Goal: Information Seeking & Learning: Learn about a topic

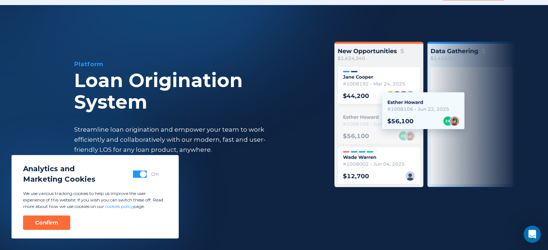
scroll to position [36, 0]
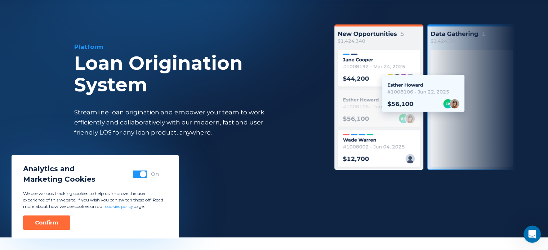
click at [138, 173] on button "button" at bounding box center [140, 174] width 14 height 7
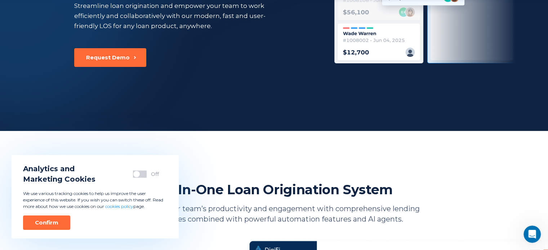
scroll to position [144, 0]
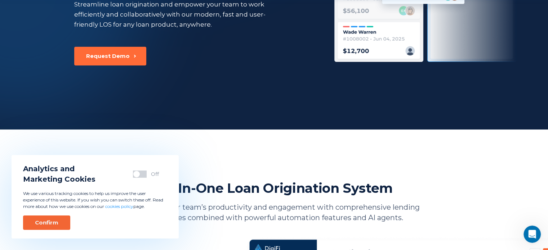
click at [32, 220] on button "Confirm" at bounding box center [46, 223] width 47 height 14
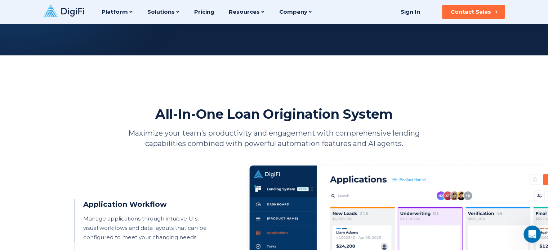
scroll to position [0, 0]
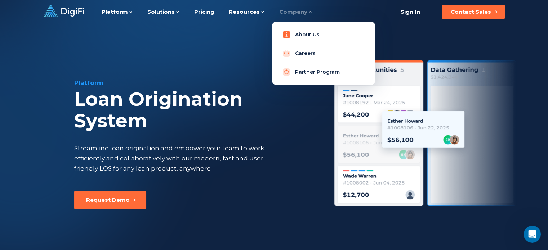
click at [292, 33] on link "About Us" at bounding box center [324, 34] width 92 height 14
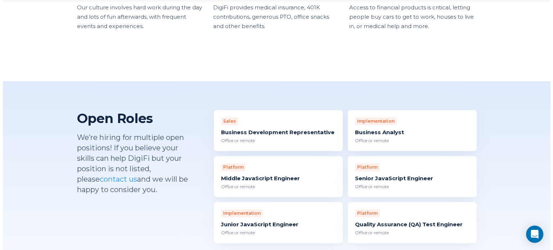
scroll to position [625, 0]
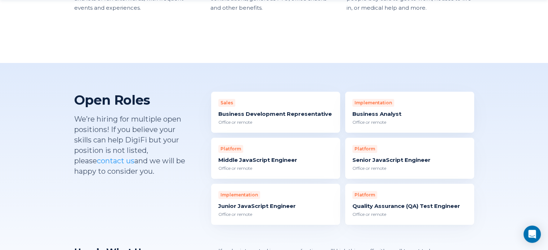
drag, startPoint x: 311, startPoint y: 108, endPoint x: 238, endPoint y: 104, distance: 73.2
click at [196, 107] on div "Open Roles We’re hiring for multiple open positions! If you believe your skills…" at bounding box center [274, 193] width 400 height 202
click at [246, 111] on div "Business Development Representative" at bounding box center [275, 114] width 115 height 7
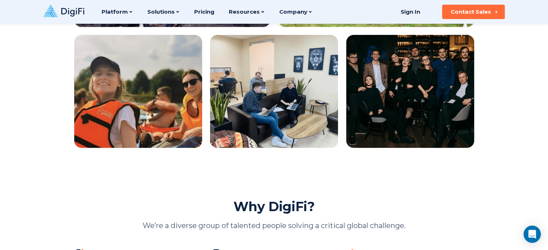
scroll to position [0, 0]
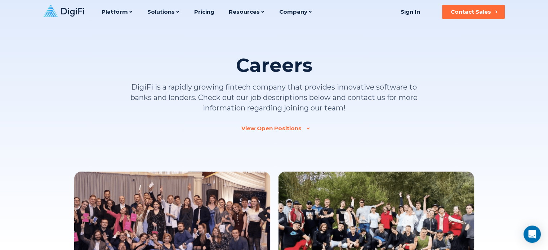
click at [79, 10] on icon at bounding box center [72, 12] width 23 height 9
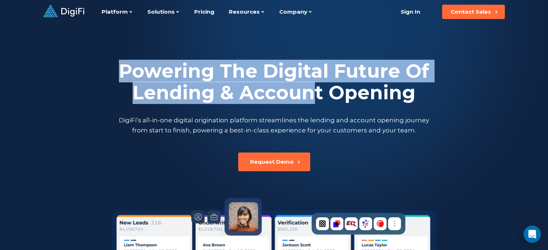
drag, startPoint x: 331, startPoint y: 70, endPoint x: 261, endPoint y: 107, distance: 79.1
click at [312, 95] on h2 "Powering The Digital Future Of Lending & Account Opening" at bounding box center [273, 82] width 313 height 43
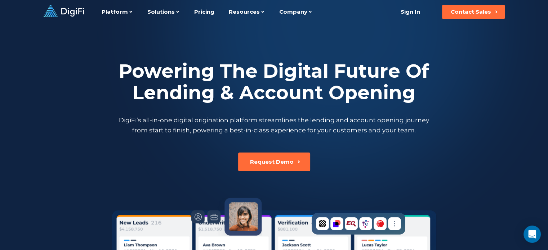
click at [235, 123] on p "DigiFi’s all-in-one digital origination platform streamlines the lending and ac…" at bounding box center [273, 125] width 313 height 20
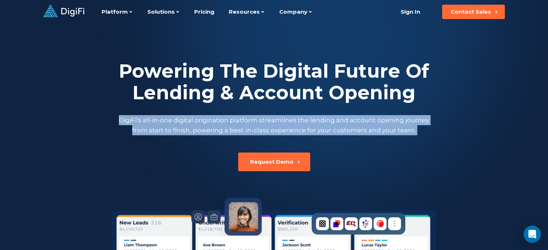
click at [235, 123] on p "DigiFi’s all-in-one digital origination platform streamlines the lending and ac…" at bounding box center [273, 125] width 313 height 20
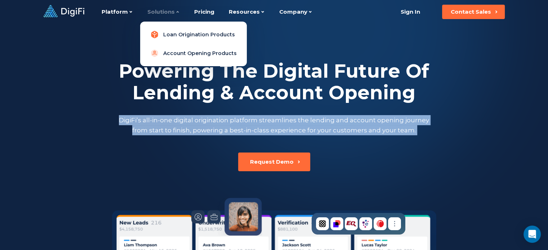
click at [176, 35] on link "Loan Origination Products" at bounding box center [193, 34] width 95 height 14
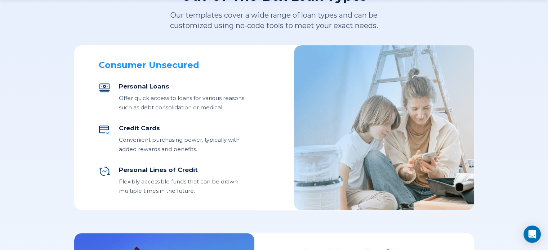
scroll to position [324, 0]
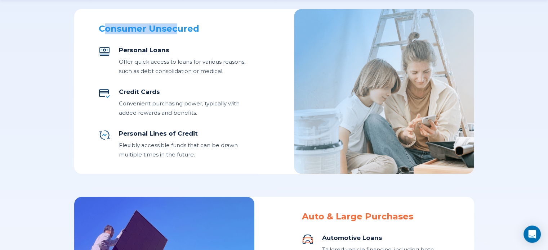
drag, startPoint x: 103, startPoint y: 33, endPoint x: 174, endPoint y: 33, distance: 71.0
click at [174, 33] on div "Consumer Unsecured" at bounding box center [173, 28] width 148 height 11
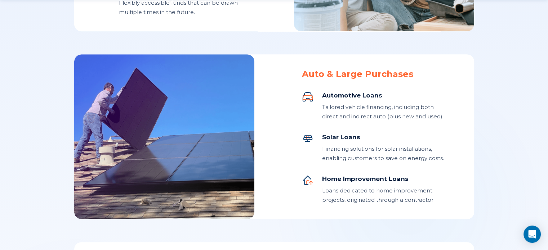
scroll to position [468, 0]
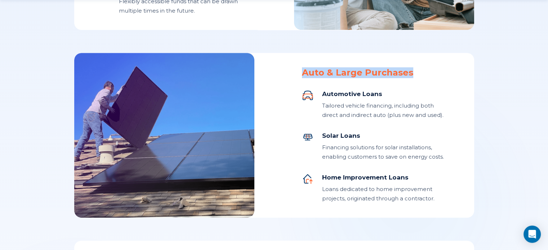
drag, startPoint x: 393, startPoint y: 73, endPoint x: 416, endPoint y: 75, distance: 23.1
click at [416, 75] on div "Auto & Large Purchases Automotive Loans Tailored vehicle financing, including b…" at bounding box center [274, 135] width 400 height 165
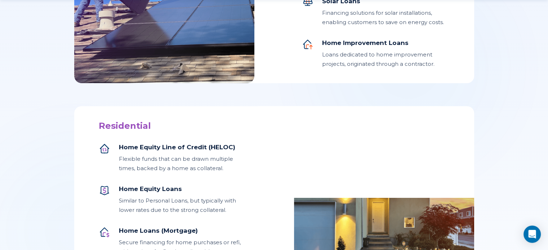
scroll to position [612, 0]
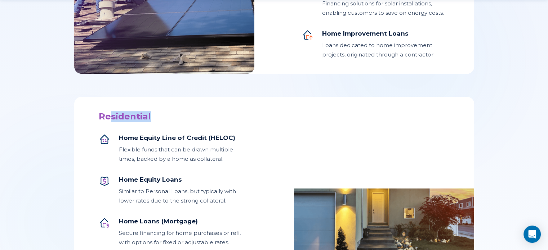
drag, startPoint x: 123, startPoint y: 116, endPoint x: 163, endPoint y: 118, distance: 40.1
click at [163, 118] on div "Residential" at bounding box center [173, 116] width 148 height 11
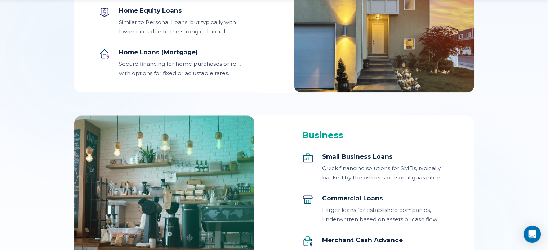
scroll to position [829, 0]
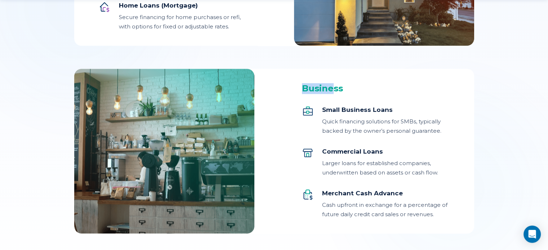
drag, startPoint x: 318, startPoint y: 98, endPoint x: 333, endPoint y: 97, distance: 14.4
click at [333, 97] on div "Business Small Business Loans Quick financing solutions for SMBs, typically bac…" at bounding box center [274, 151] width 400 height 165
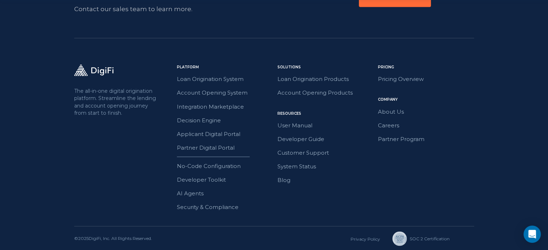
scroll to position [1264, 0]
click at [378, 110] on link "About Us" at bounding box center [426, 110] width 96 height 9
